Goal: Task Accomplishment & Management: Manage account settings

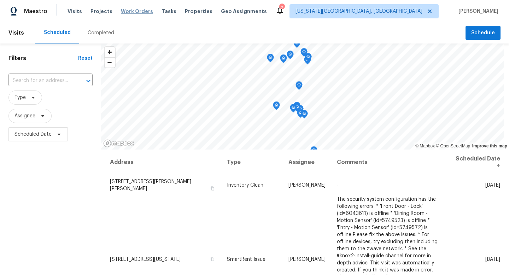
click at [133, 13] on span "Work Orders" at bounding box center [137, 11] width 32 height 7
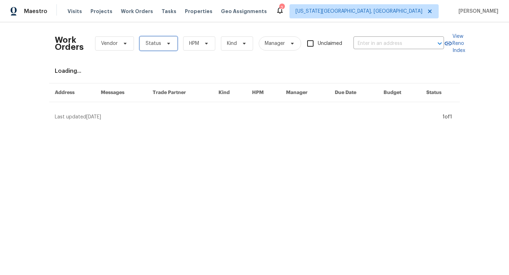
click at [155, 40] on span "Status" at bounding box center [154, 43] width 16 height 7
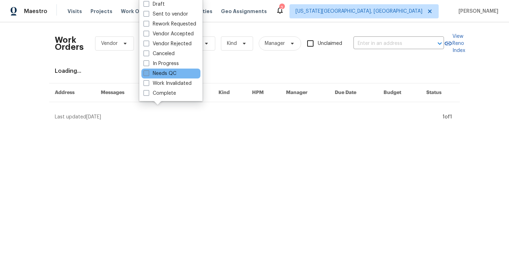
click at [150, 70] on label "Needs QC" at bounding box center [159, 73] width 33 height 7
click at [148, 70] on input "Needs QC" at bounding box center [145, 72] width 5 height 5
checkbox input "true"
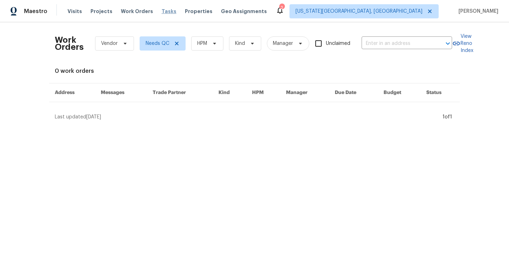
click at [164, 10] on span "Tasks" at bounding box center [168, 11] width 15 height 5
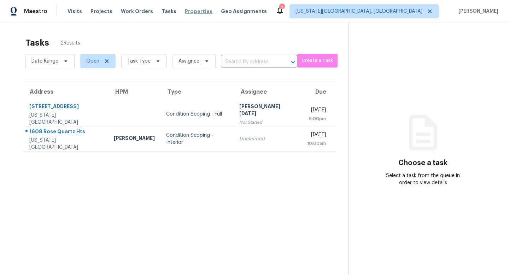
click at [189, 10] on span "Properties" at bounding box center [199, 11] width 28 height 7
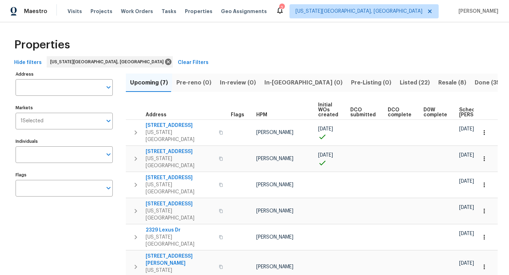
scroll to position [16, 0]
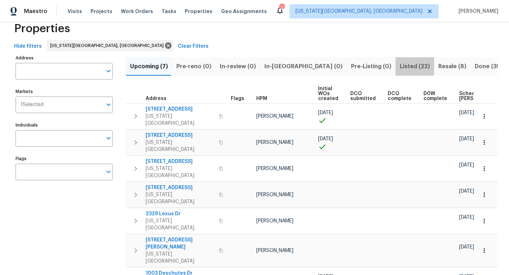
click at [400, 66] on span "Listed (22)" at bounding box center [415, 66] width 30 height 10
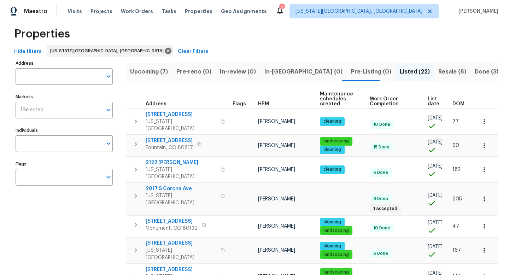
scroll to position [10, 0]
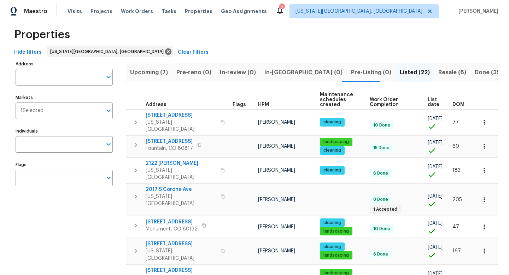
click at [438, 72] on span "Resale (8)" at bounding box center [452, 72] width 28 height 10
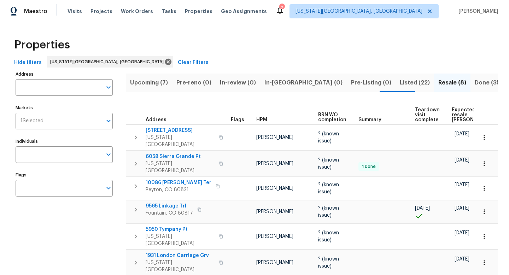
scroll to position [62, 0]
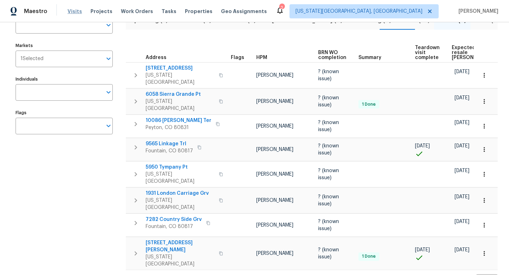
click at [78, 9] on span "Visits" at bounding box center [74, 11] width 14 height 7
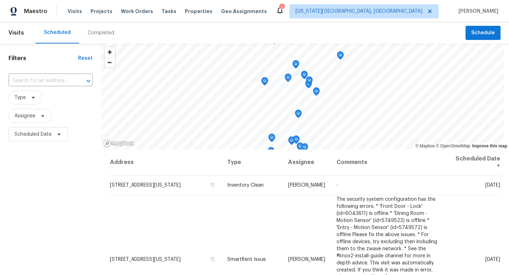
click at [96, 31] on div "Completed" at bounding box center [101, 32] width 26 height 7
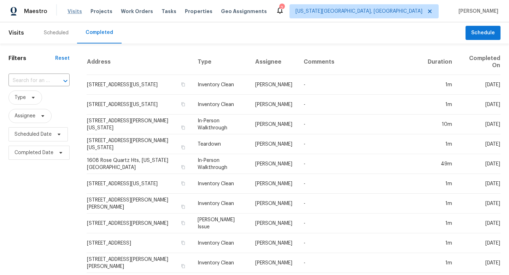
click at [74, 10] on span "Visits" at bounding box center [74, 11] width 14 height 7
click at [58, 29] on div "Scheduled" at bounding box center [56, 32] width 42 height 21
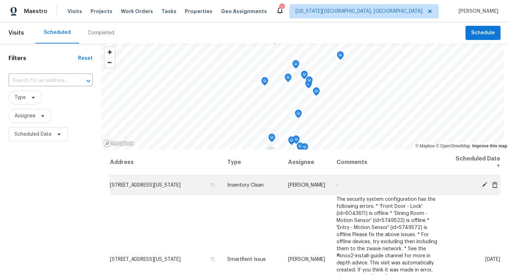
click at [481, 184] on icon at bounding box center [484, 184] width 6 height 6
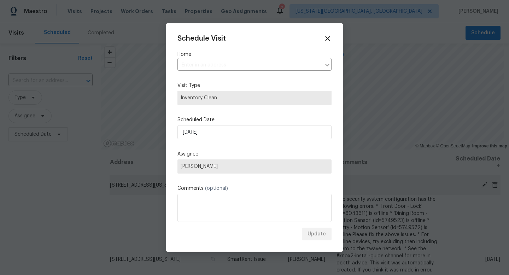
type input "[STREET_ADDRESS][US_STATE]"
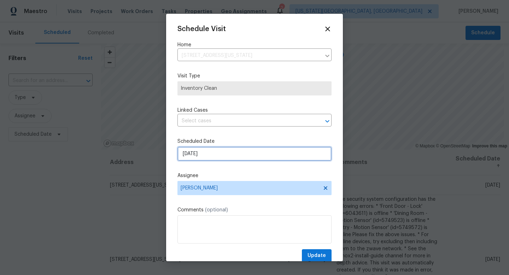
click at [197, 154] on input "[DATE]" at bounding box center [254, 154] width 154 height 14
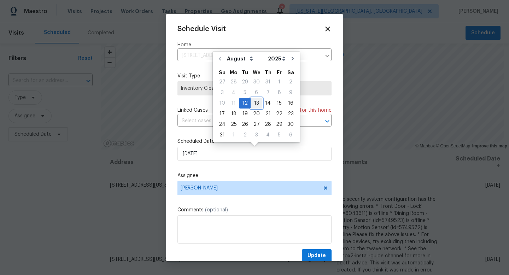
click at [252, 106] on div "13" at bounding box center [256, 103] width 12 height 10
type input "[DATE]"
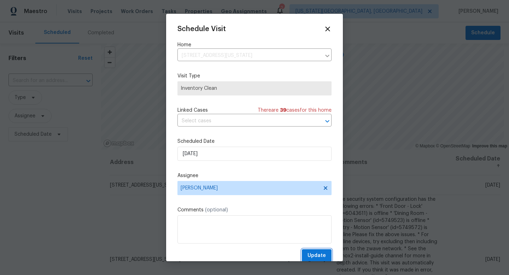
click at [318, 256] on span "Update" at bounding box center [316, 255] width 18 height 9
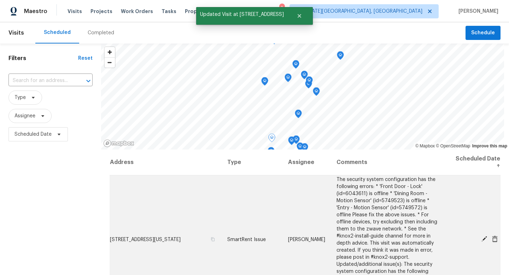
click at [483, 236] on icon at bounding box center [484, 239] width 6 height 6
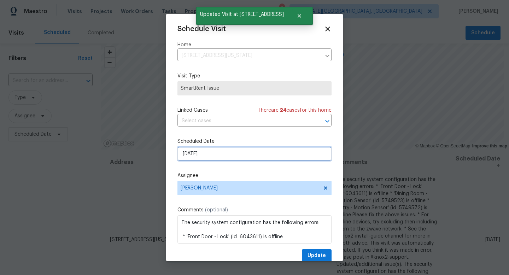
click at [214, 154] on input "[DATE]" at bounding box center [254, 154] width 154 height 14
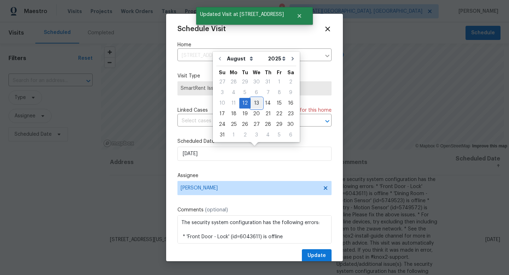
click at [254, 101] on div "13" at bounding box center [256, 103] width 12 height 10
type input "[DATE]"
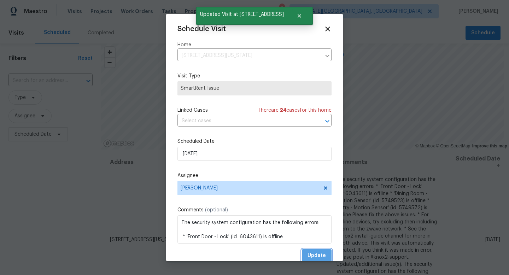
click at [322, 258] on span "Update" at bounding box center [316, 255] width 18 height 9
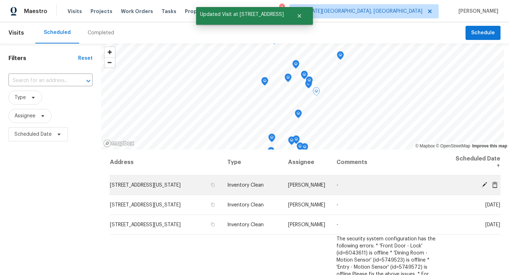
click at [484, 185] on icon at bounding box center [484, 185] width 6 height 6
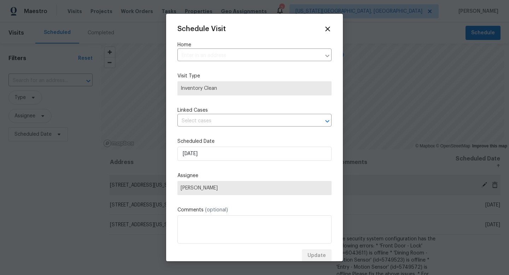
type input "[STREET_ADDRESS][US_STATE]"
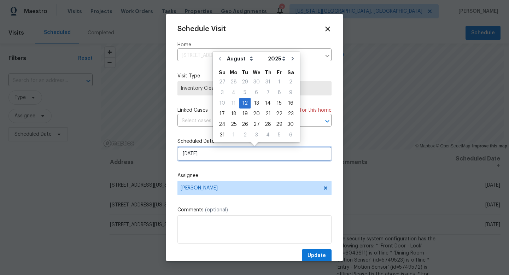
click at [206, 151] on input "[DATE]" at bounding box center [254, 154] width 154 height 14
click at [254, 105] on div "13" at bounding box center [256, 103] width 12 height 10
type input "[DATE]"
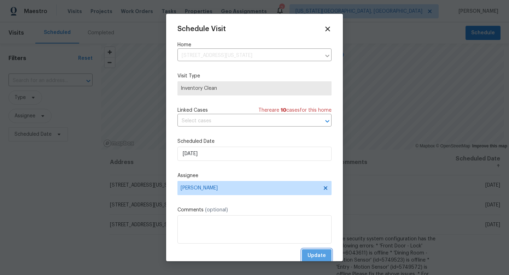
click at [319, 259] on span "Update" at bounding box center [316, 255] width 18 height 9
